Goal: Navigation & Orientation: Understand site structure

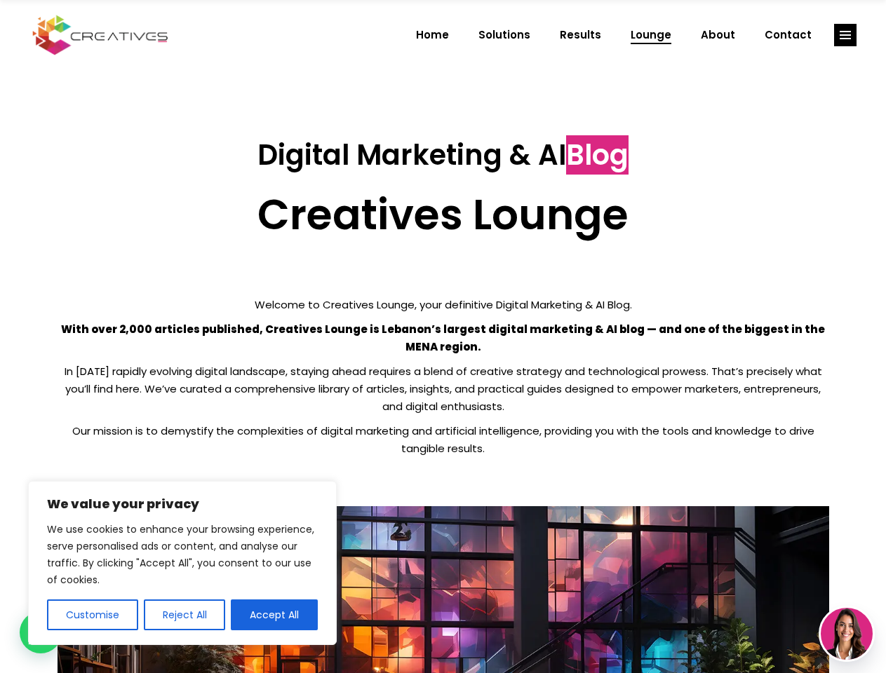
click at [443, 337] on p "With over 2,000 articles published, Creatives Lounge is Lebanon’s largest digit…" at bounding box center [444, 338] width 772 height 35
click at [92, 615] on button "Customise" at bounding box center [92, 615] width 91 height 31
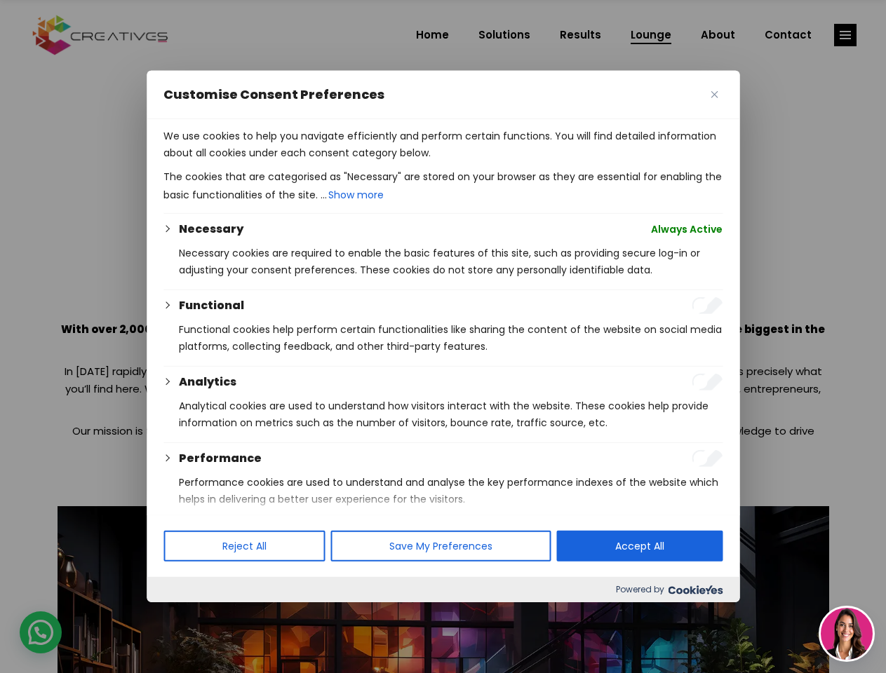
click at [184, 615] on div at bounding box center [443, 336] width 886 height 673
click at [274, 161] on p "We use cookies to help you navigate efficiently and perform certain functions. …" at bounding box center [442, 145] width 559 height 34
click at [845, 35] on div at bounding box center [443, 336] width 886 height 673
click at [847, 634] on img at bounding box center [847, 634] width 52 height 52
